Goal: Find specific page/section: Find specific page/section

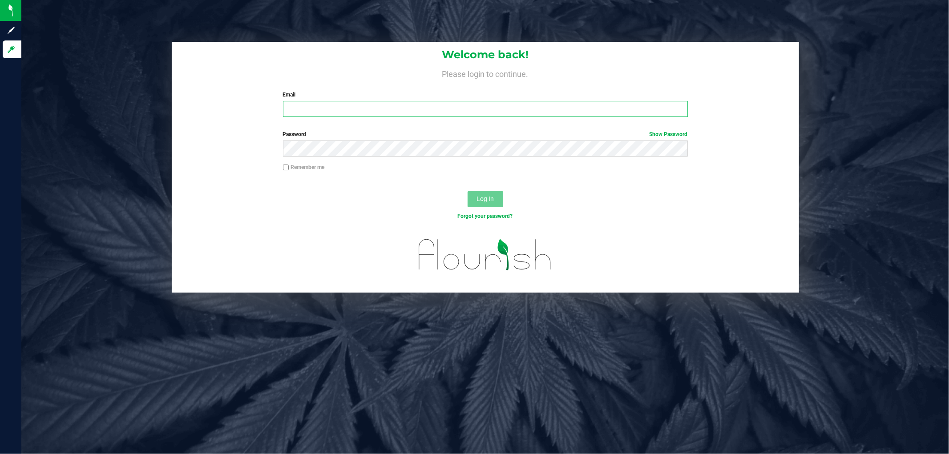
drag, startPoint x: 800, startPoint y: 3, endPoint x: 517, endPoint y: 109, distance: 301.8
click at [517, 109] on input "Email" at bounding box center [485, 109] width 405 height 16
type input "jdodd@liveparallel.com"
click at [468, 191] on button "Log In" at bounding box center [486, 199] width 36 height 16
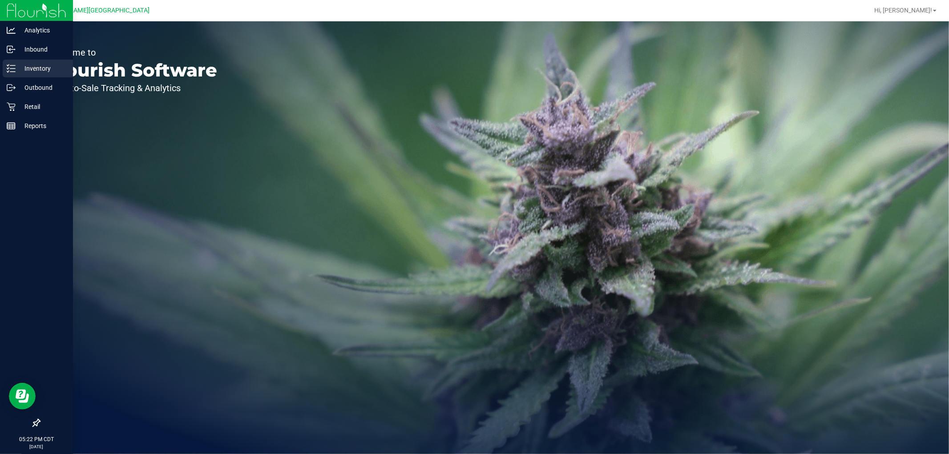
click at [12, 71] on icon at bounding box center [11, 68] width 9 height 9
